Goal: Task Accomplishment & Management: Manage account settings

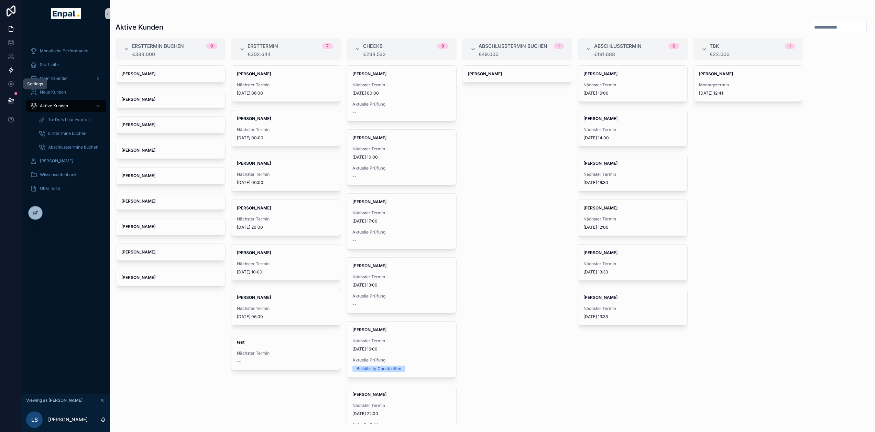
scroll to position [13, 5]
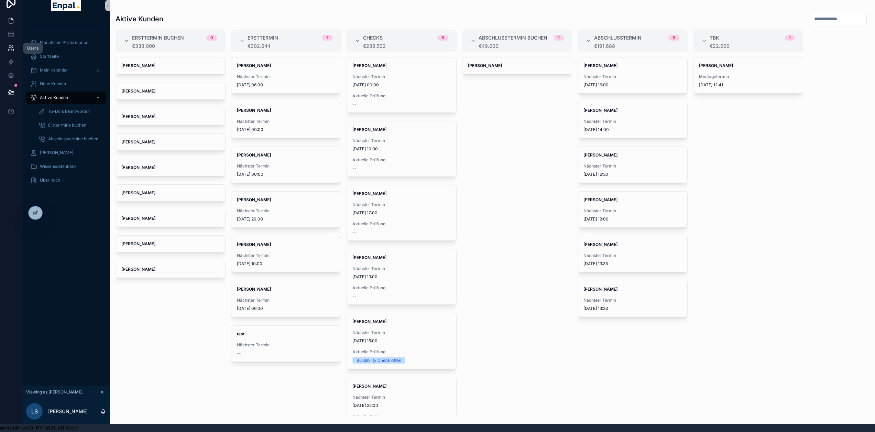
click at [8, 49] on icon at bounding box center [9, 50] width 3 height 2
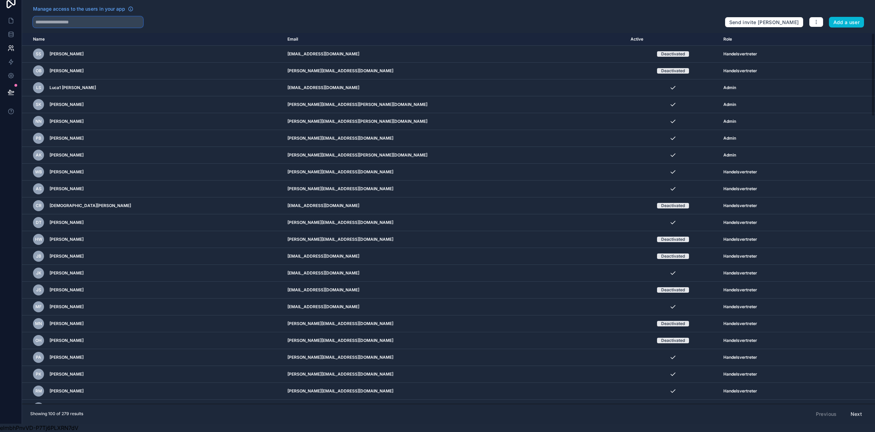
click at [77, 17] on input "text" at bounding box center [88, 22] width 110 height 11
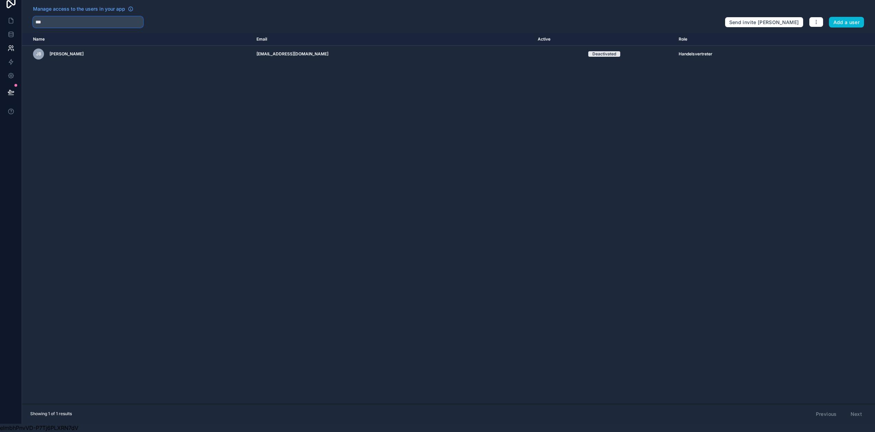
type input "****"
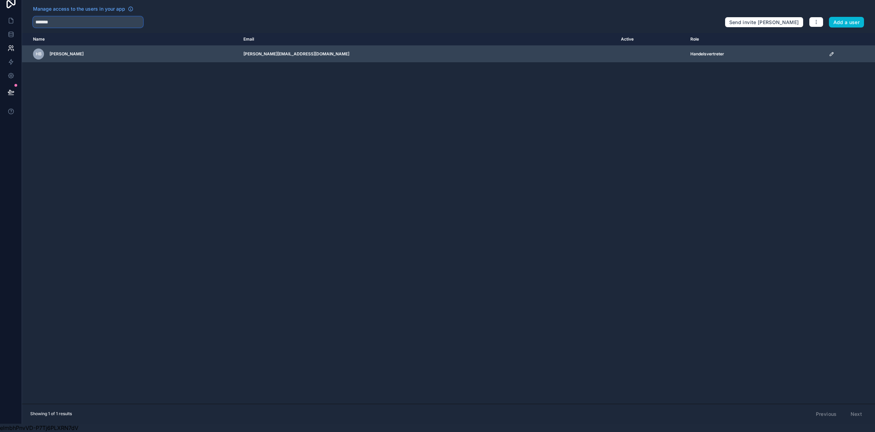
type input "*******"
click at [830, 52] on icon "scrollable content" at bounding box center [831, 53] width 3 height 3
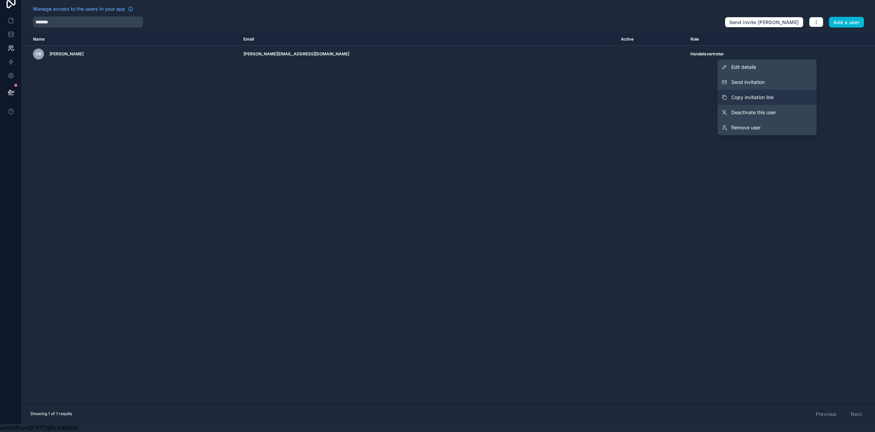
click at [766, 90] on button "Copy invitation link" at bounding box center [766, 97] width 99 height 15
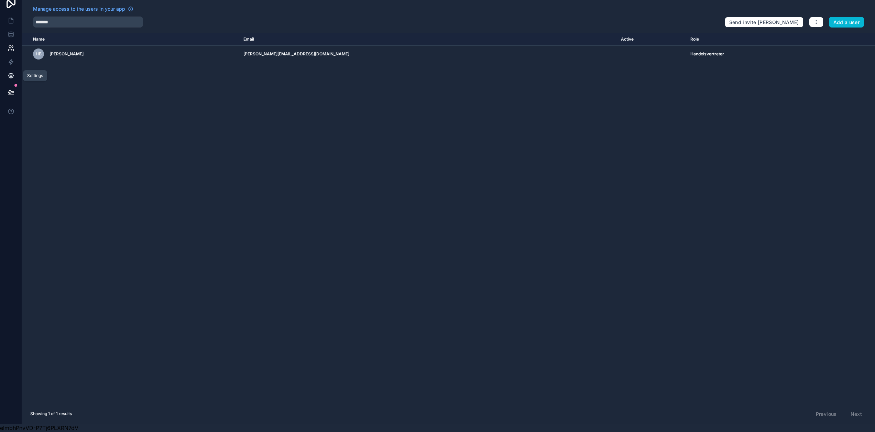
click at [8, 72] on icon at bounding box center [11, 75] width 7 height 7
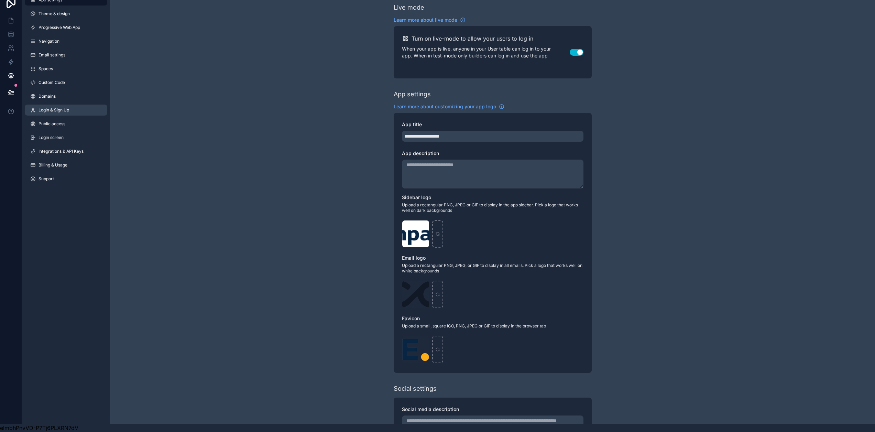
click at [64, 107] on span "Login & Sign Up" at bounding box center [54, 110] width 31 height 6
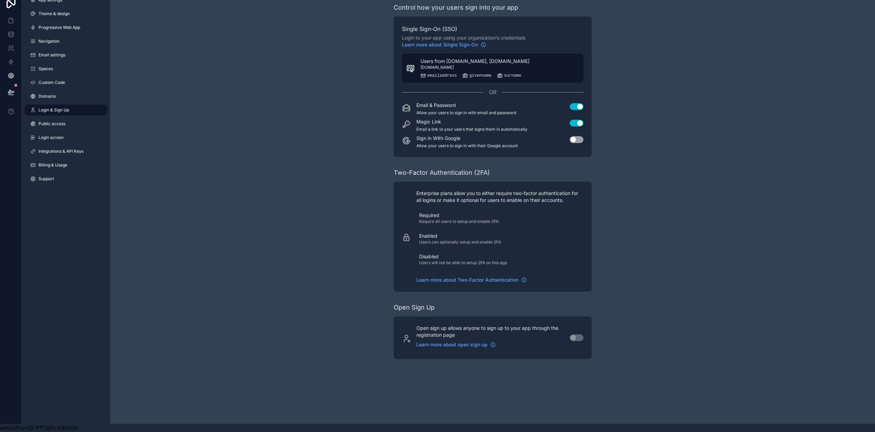
click at [482, 58] on span "Users from [DOMAIN_NAME], [DOMAIN_NAME]" at bounding box center [474, 61] width 109 height 7
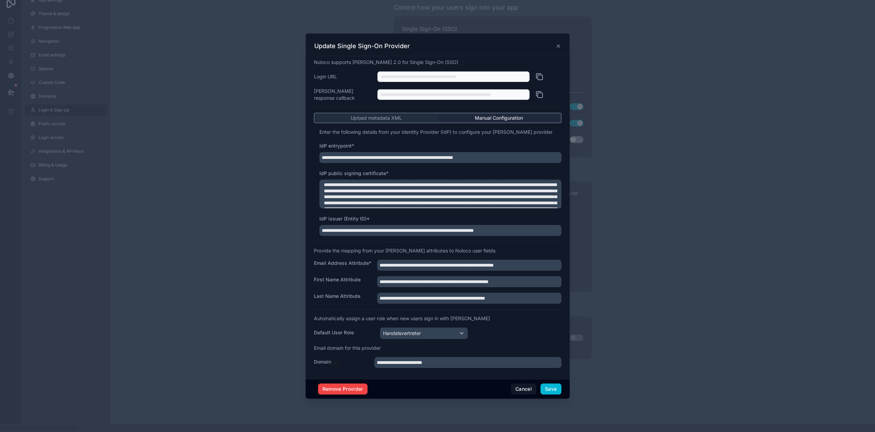
scroll to position [5, 0]
click at [556, 44] on icon at bounding box center [559, 46] width 6 height 6
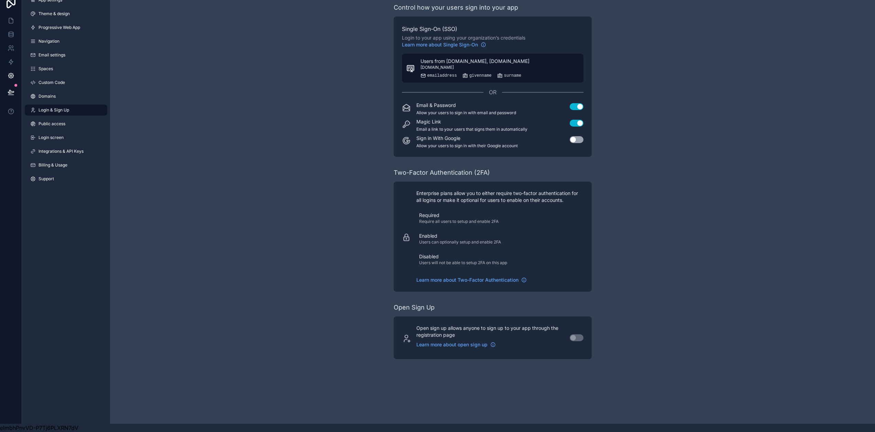
click at [462, 66] on div "Users from [DOMAIN_NAME], [DOMAIN_NAME] [DOMAIN_NAME] emailaddress givenname su…" at bounding box center [474, 68] width 109 height 21
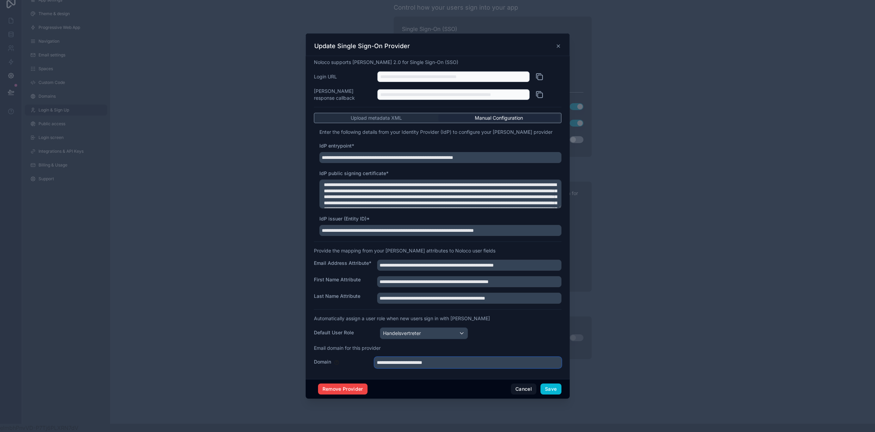
click at [414, 364] on input "**********" at bounding box center [467, 362] width 187 height 11
drag, startPoint x: 415, startPoint y: 363, endPoint x: 374, endPoint y: 365, distance: 41.0
click at [374, 365] on input "**********" at bounding box center [467, 362] width 187 height 11
type input "********"
click at [552, 389] on button "Save" at bounding box center [550, 388] width 21 height 11
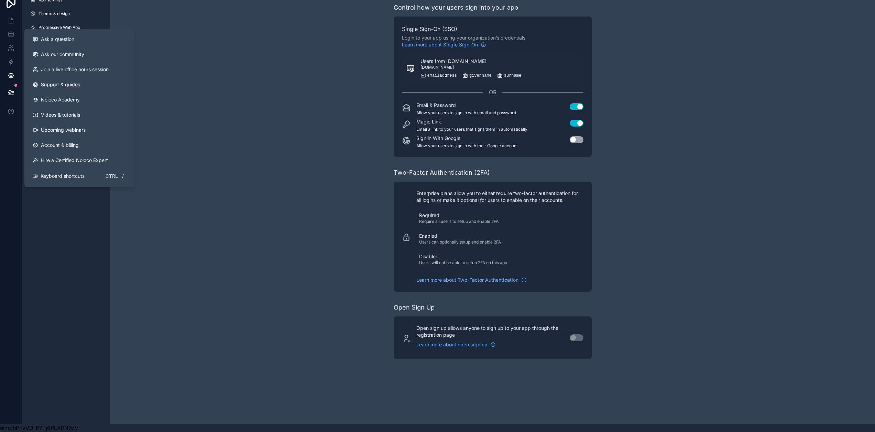
click at [11, 83] on button at bounding box center [10, 92] width 15 height 19
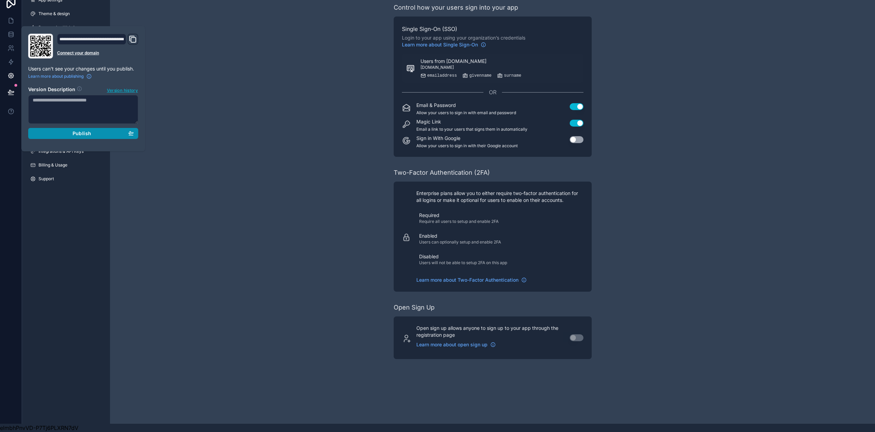
click at [83, 130] on span "Publish" at bounding box center [82, 133] width 19 height 6
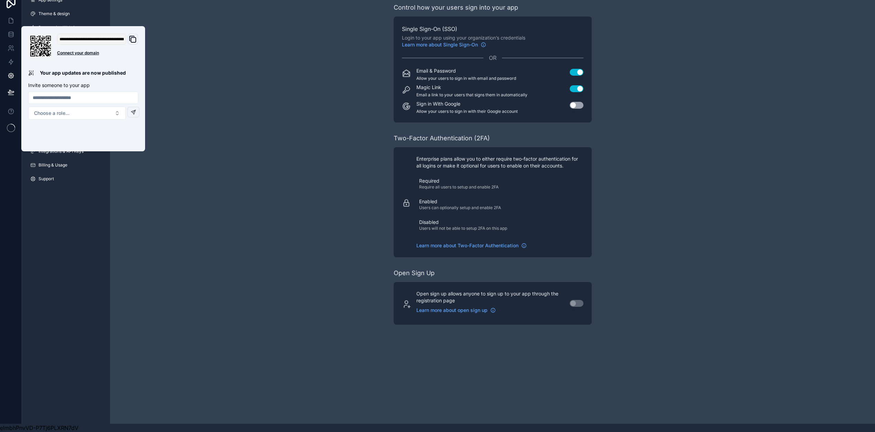
scroll to position [13, 5]
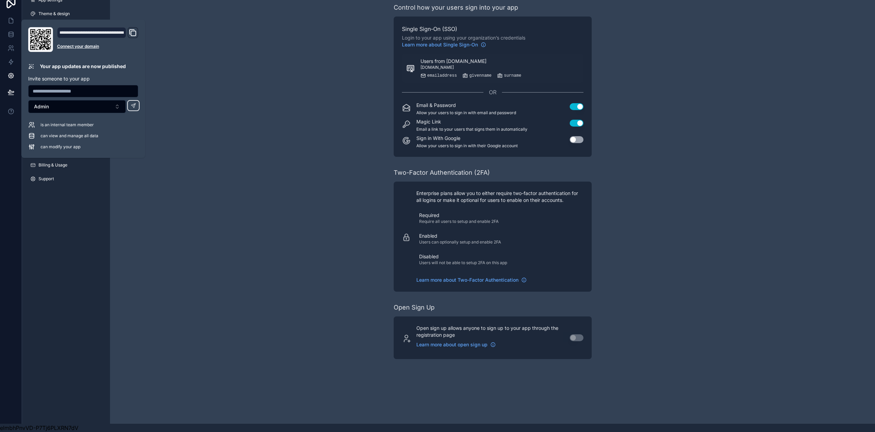
click at [206, 223] on div "Control how your users sign into your app Single Sign-On (SSO) Login to your ap…" at bounding box center [492, 181] width 765 height 378
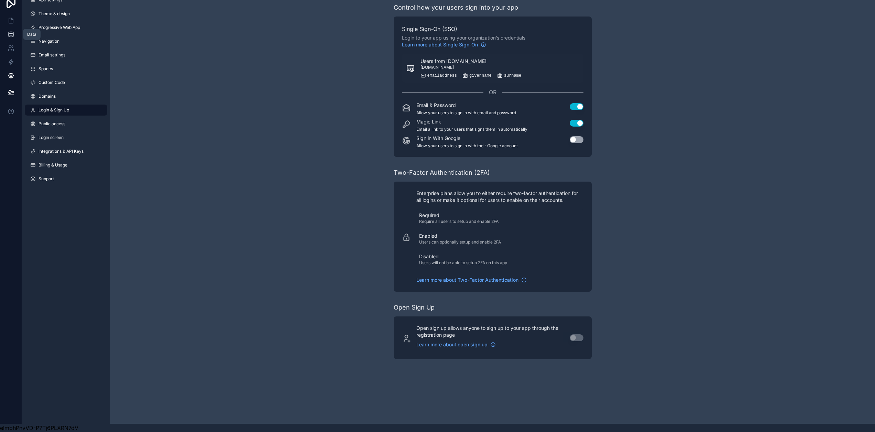
click at [9, 31] on icon at bounding box center [11, 34] width 7 height 7
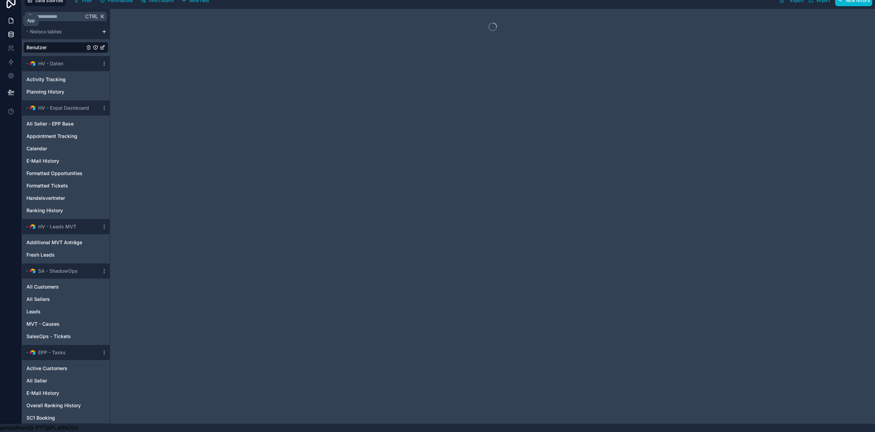
click at [11, 18] on link at bounding box center [11, 21] width 22 height 14
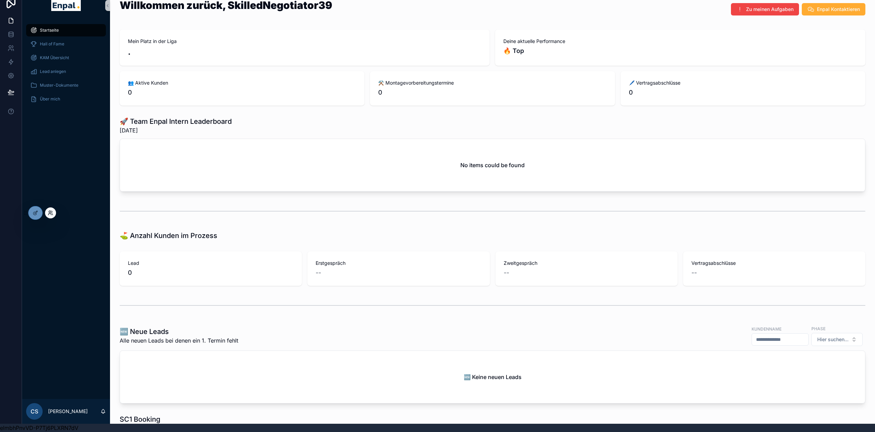
click at [51, 212] on icon at bounding box center [50, 212] width 2 height 2
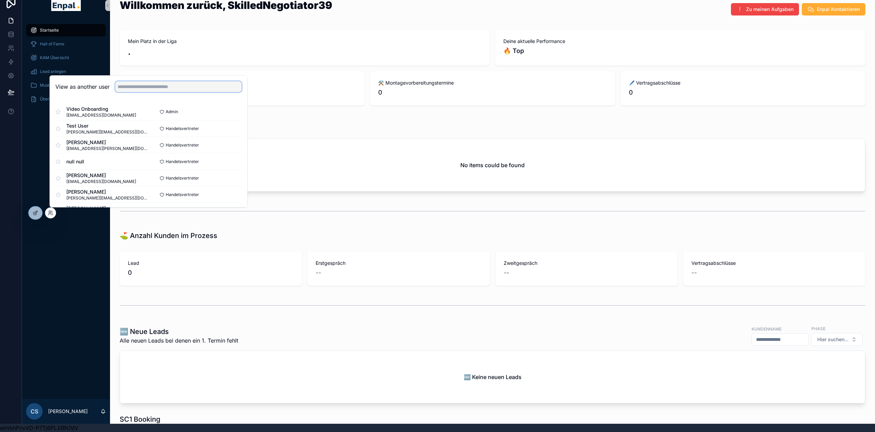
click at [143, 88] on input "text" at bounding box center [178, 86] width 127 height 11
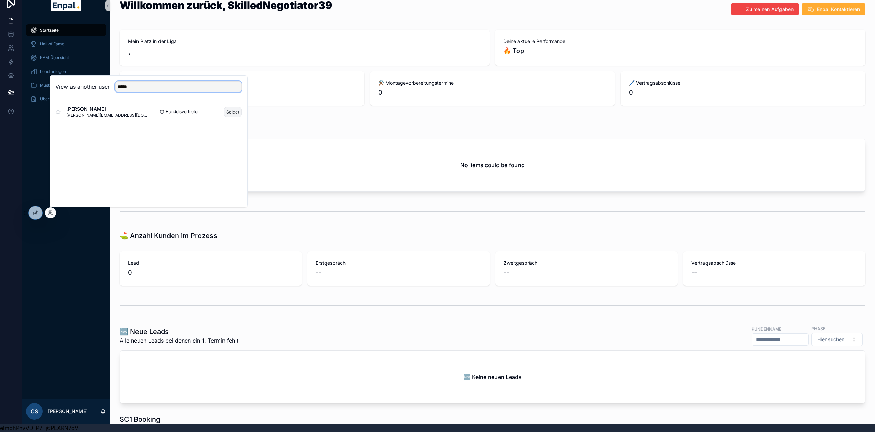
type input "*****"
click at [229, 110] on button "Select" at bounding box center [233, 112] width 18 height 10
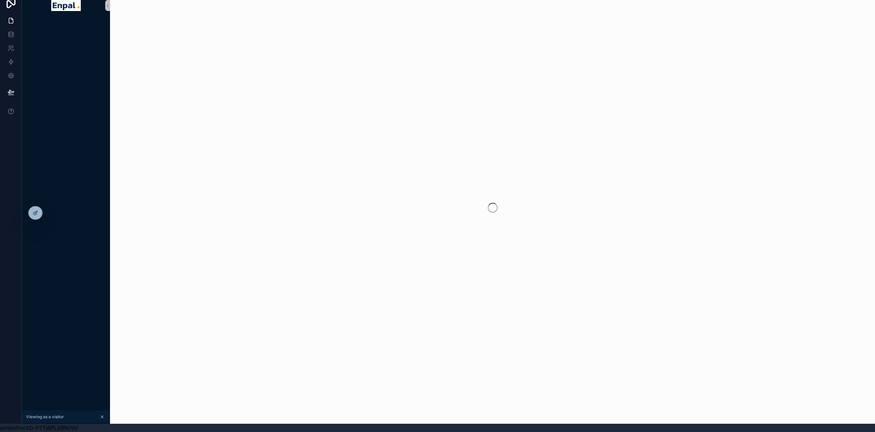
scroll to position [13, 5]
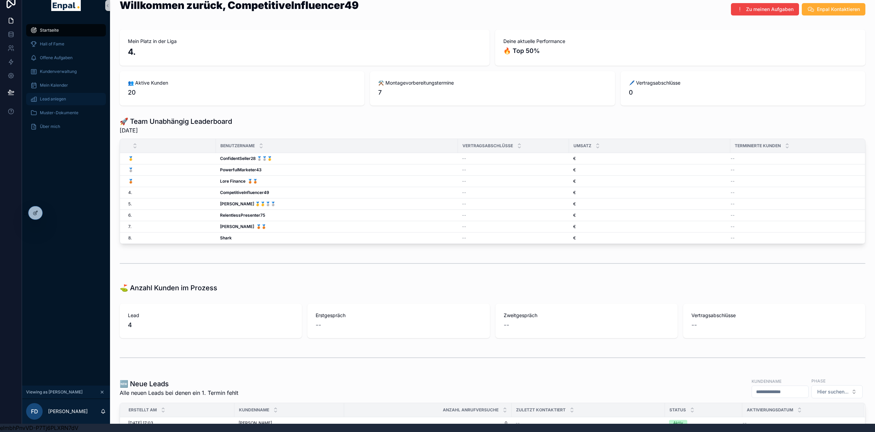
click at [51, 96] on span "Lead anlegen" at bounding box center [53, 99] width 26 height 6
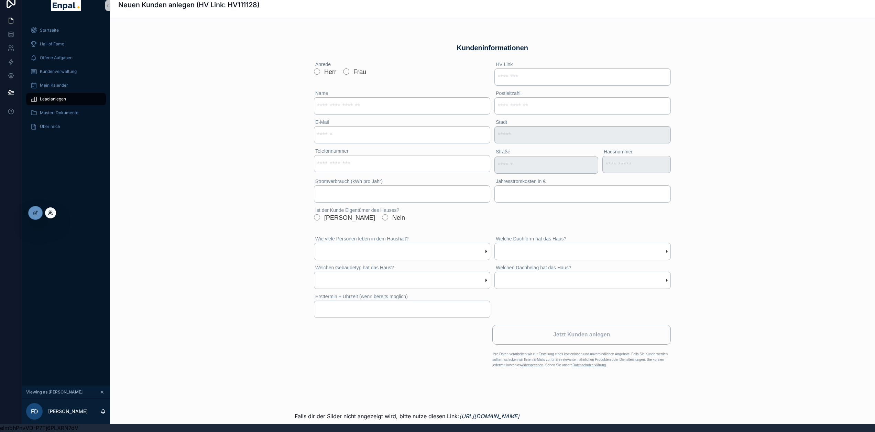
click at [51, 210] on icon at bounding box center [51, 213] width 6 height 6
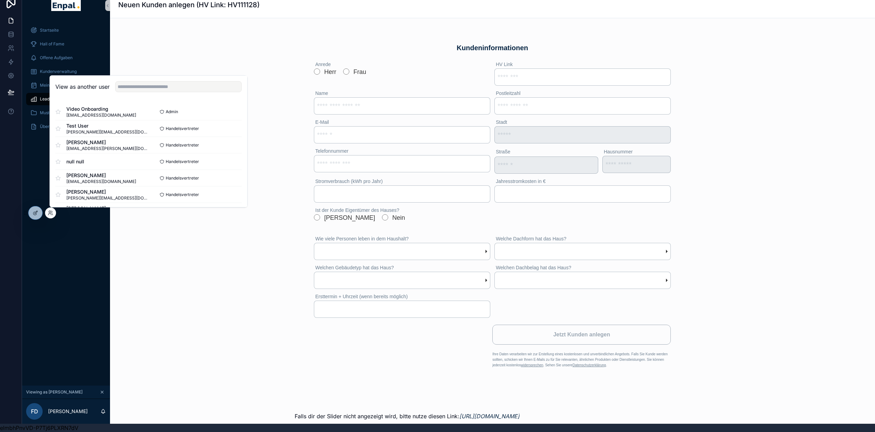
click at [120, 93] on div "View as another user" at bounding box center [148, 87] width 197 height 22
click at [122, 89] on input "text" at bounding box center [178, 86] width 127 height 11
type input "******"
click at [230, 113] on button "Select" at bounding box center [233, 112] width 18 height 10
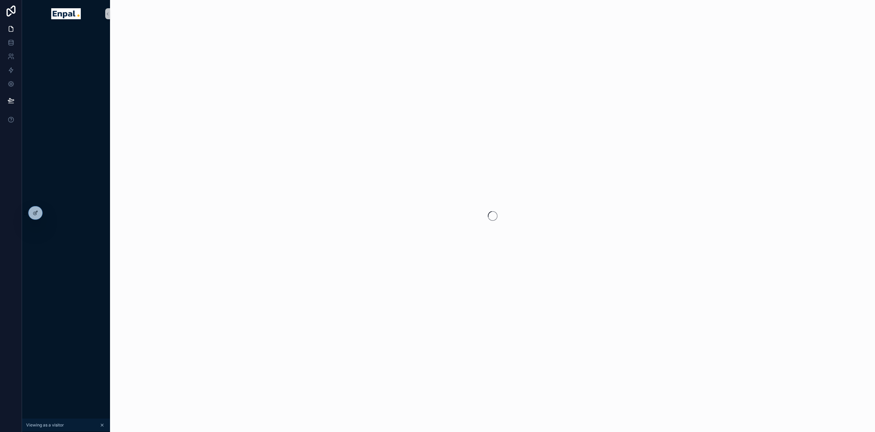
scroll to position [13, 5]
